Goal: Information Seeking & Learning: Learn about a topic

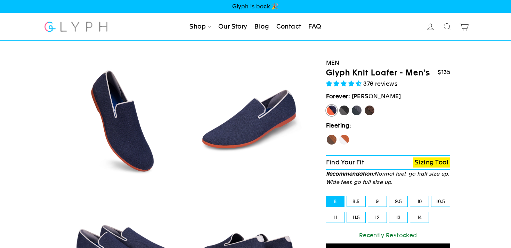
select select "highest-rating"
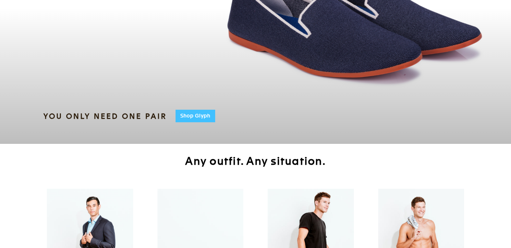
scroll to position [96, 0]
click at [205, 116] on link "Shop Glyph" at bounding box center [196, 115] width 40 height 13
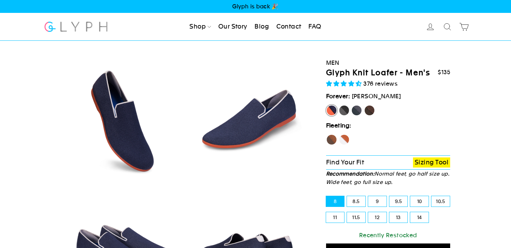
select select "highest-rating"
click at [343, 110] on label "Panther" at bounding box center [344, 110] width 11 height 11
click at [339, 105] on input "Panther" at bounding box center [339, 105] width 0 height 0
radio input "true"
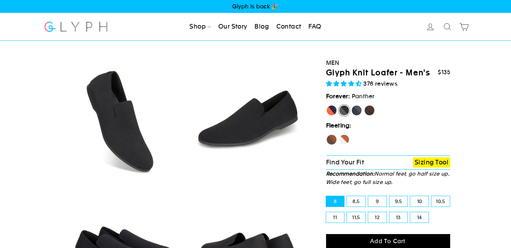
click at [359, 110] on label "Rhino" at bounding box center [356, 110] width 11 height 11
click at [352, 105] on input "Rhino" at bounding box center [351, 105] width 0 height 0
radio input "true"
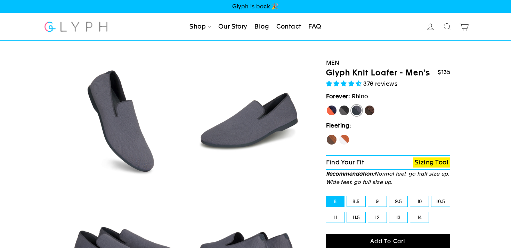
click at [345, 112] on label "Panther" at bounding box center [344, 110] width 11 height 11
click at [339, 105] on input "Panther" at bounding box center [339, 105] width 0 height 0
radio input "true"
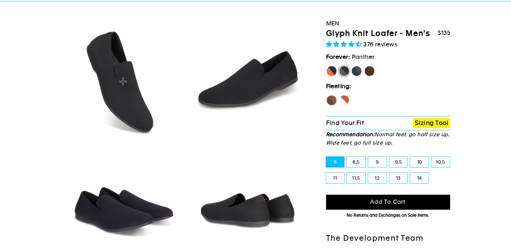
scroll to position [78, 0]
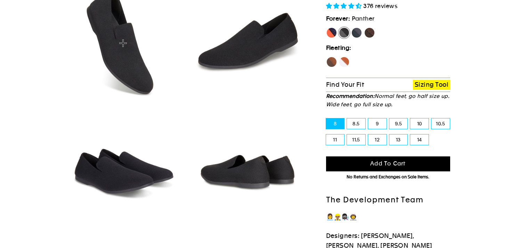
click at [128, 53] on img at bounding box center [123, 43] width 119 height 119
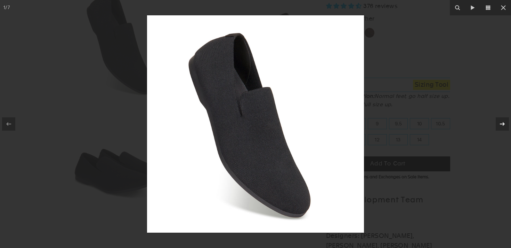
click at [499, 126] on icon at bounding box center [502, 124] width 8 height 8
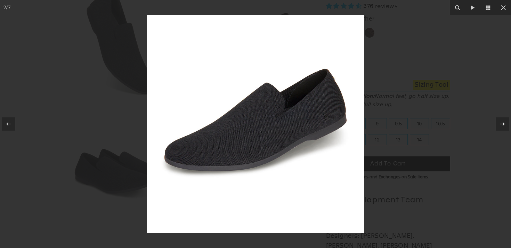
click at [499, 126] on icon at bounding box center [502, 124] width 8 height 8
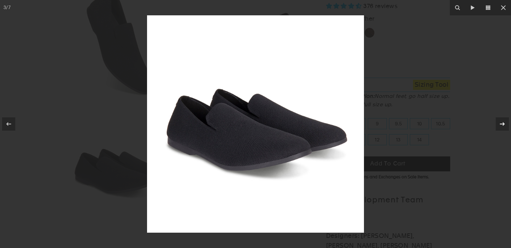
click at [499, 126] on div "3 / 7" at bounding box center [255, 124] width 511 height 248
click at [498, 126] on icon at bounding box center [502, 124] width 8 height 8
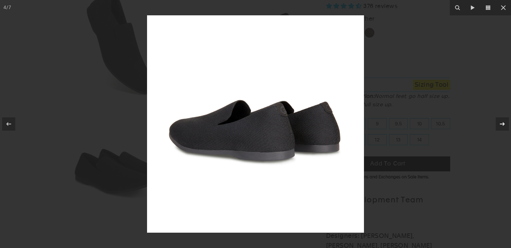
click at [498, 123] on icon at bounding box center [502, 124] width 8 height 8
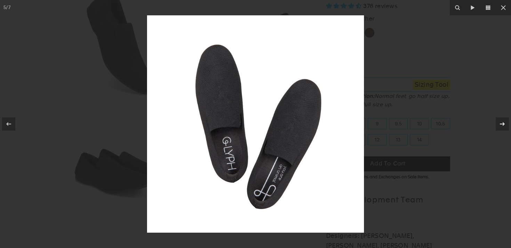
click at [498, 123] on icon at bounding box center [502, 124] width 8 height 8
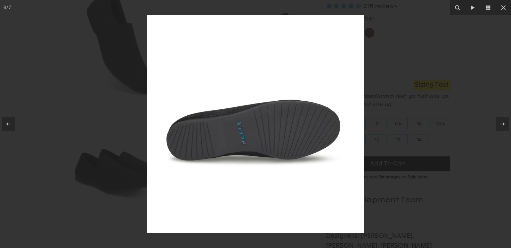
click at [396, 14] on div at bounding box center [255, 124] width 511 height 248
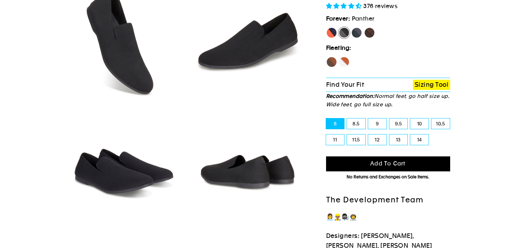
click at [329, 30] on label "[PERSON_NAME]" at bounding box center [331, 32] width 11 height 11
click at [326, 27] on input "[PERSON_NAME]" at bounding box center [326, 27] width 0 height 0
radio input "true"
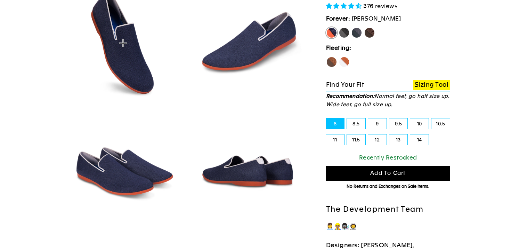
click at [126, 56] on img at bounding box center [123, 43] width 119 height 119
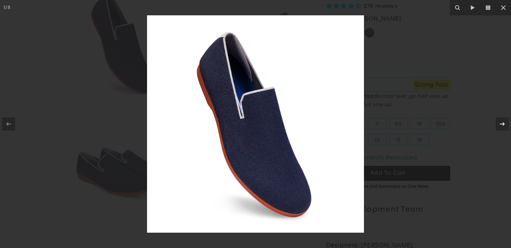
click at [499, 118] on div at bounding box center [502, 123] width 13 height 13
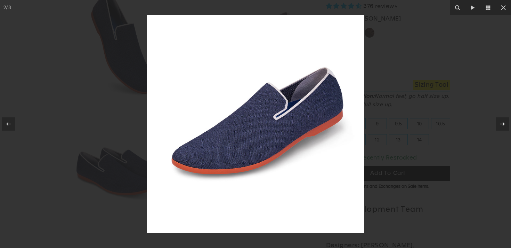
click at [499, 118] on div at bounding box center [502, 123] width 13 height 13
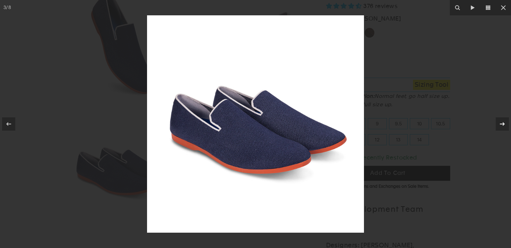
click at [499, 118] on div at bounding box center [502, 123] width 13 height 13
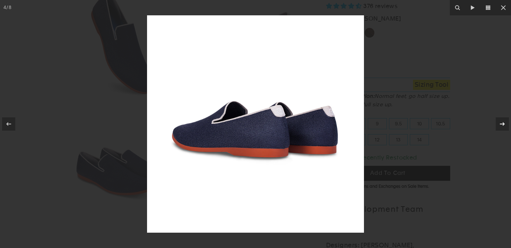
click at [499, 118] on div at bounding box center [502, 123] width 13 height 13
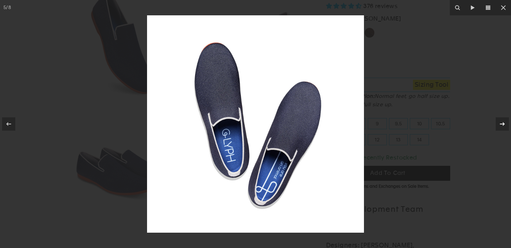
click at [499, 118] on div at bounding box center [502, 123] width 13 height 13
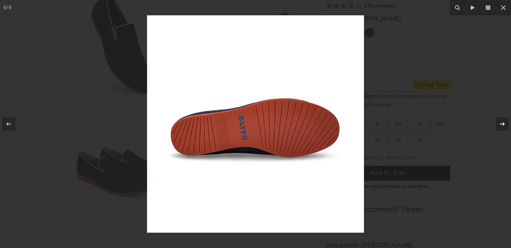
click at [499, 118] on div at bounding box center [502, 123] width 13 height 13
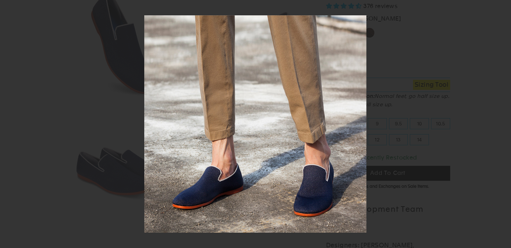
click at [499, 118] on div "7 / 8" at bounding box center [255, 124] width 511 height 248
click at [499, 118] on div at bounding box center [502, 123] width 13 height 13
